Goal: Task Accomplishment & Management: Manage account settings

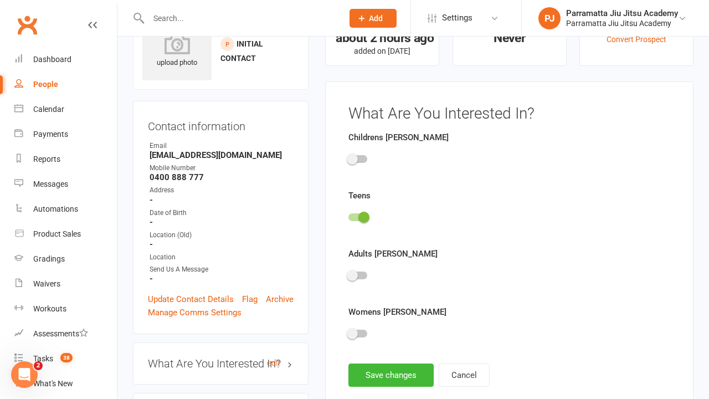
scroll to position [76, 0]
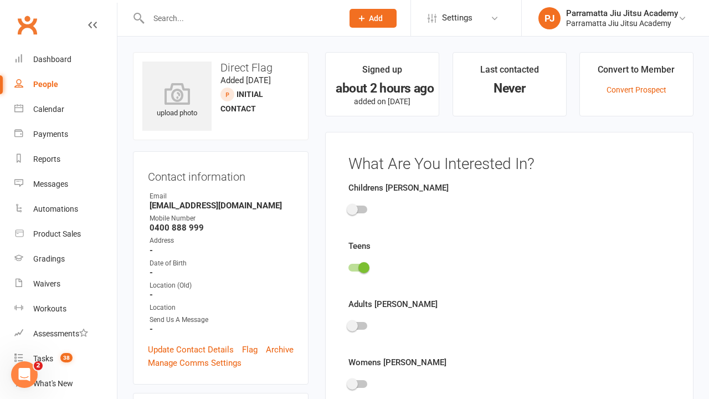
scroll to position [76, 0]
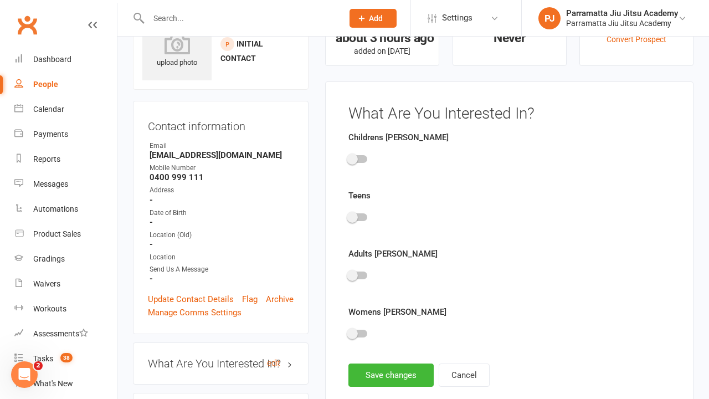
scroll to position [76, 0]
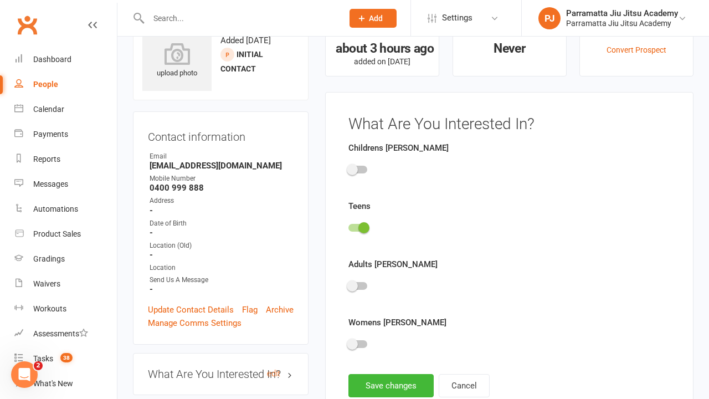
scroll to position [76, 0]
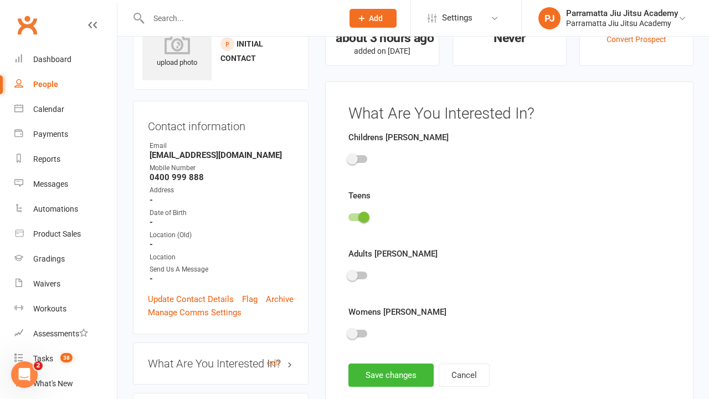
scroll to position [76, 0]
